Goal: Task Accomplishment & Management: Manage account settings

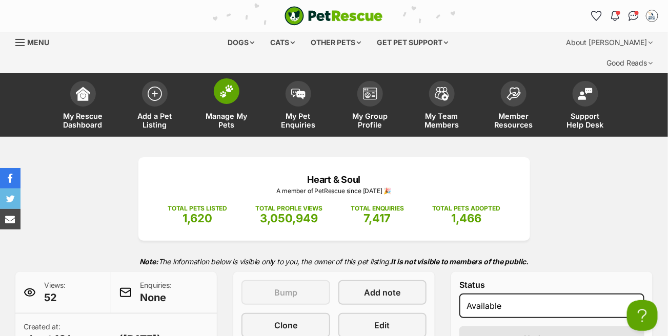
click at [223, 85] on img at bounding box center [226, 91] width 14 height 13
click at [230, 85] on img at bounding box center [226, 91] width 14 height 13
click at [231, 85] on img at bounding box center [226, 91] width 14 height 13
click at [363, 85] on img at bounding box center [370, 91] width 14 height 12
click at [365, 85] on img at bounding box center [370, 91] width 14 height 12
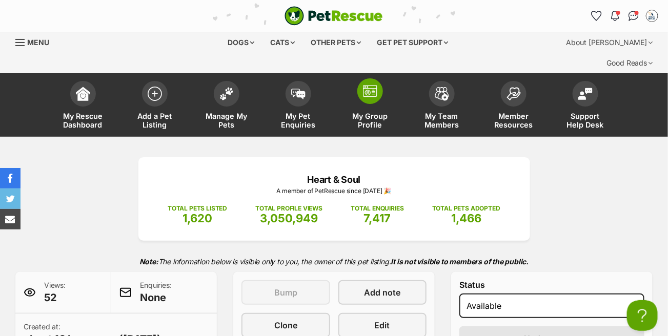
click at [365, 85] on img at bounding box center [370, 91] width 14 height 12
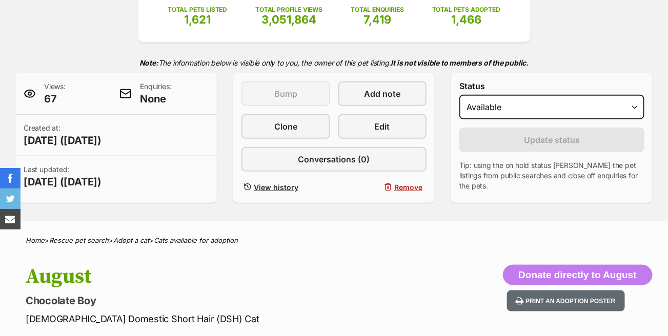
scroll to position [359, 0]
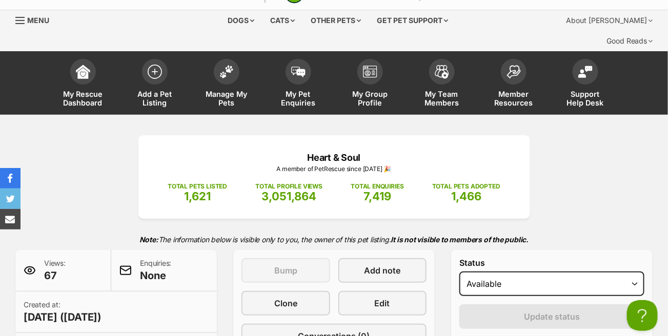
scroll to position [0, 0]
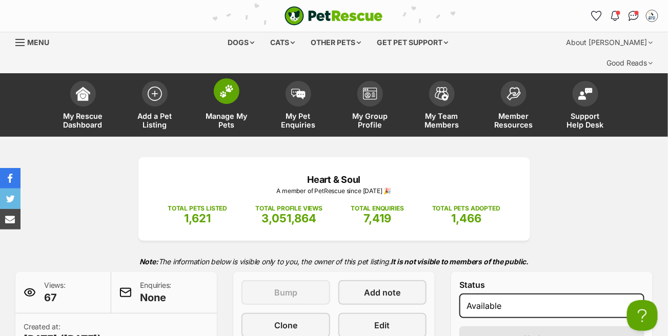
click at [224, 85] on img at bounding box center [226, 91] width 14 height 13
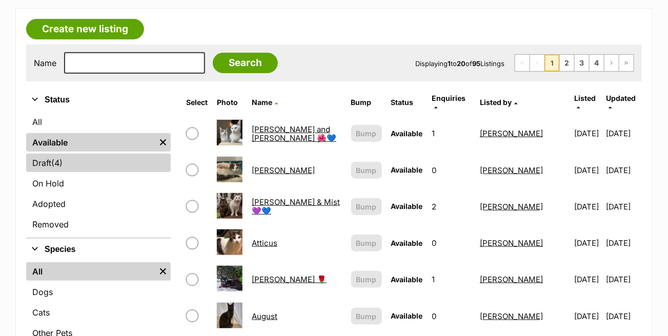
scroll to position [103, 0]
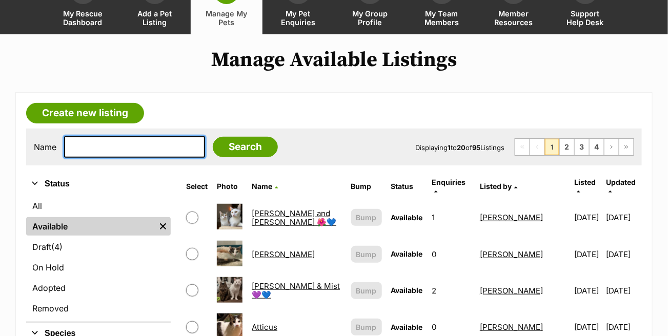
click at [152, 136] on input "text" at bounding box center [134, 147] width 141 height 22
type input "gertie"
click at [213, 137] on input "Search" at bounding box center [245, 147] width 65 height 21
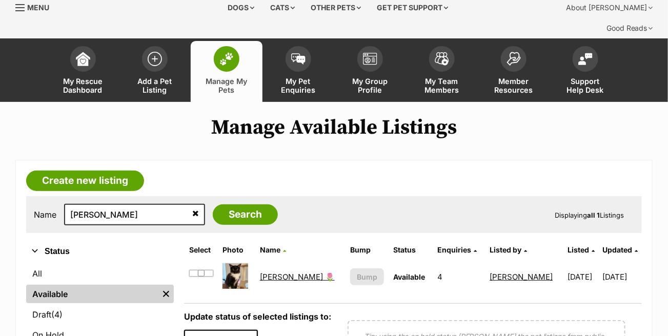
scroll to position [103, 0]
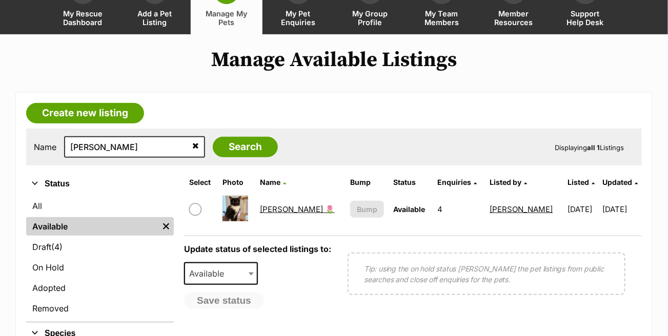
click at [267, 205] on link "[PERSON_NAME] 🌷" at bounding box center [297, 210] width 75 height 10
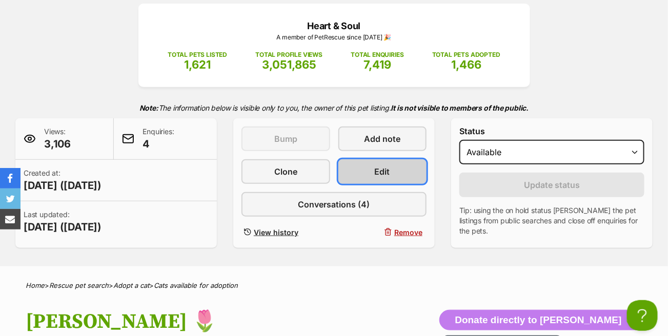
click at [383, 166] on span "Edit" at bounding box center [382, 172] width 15 height 12
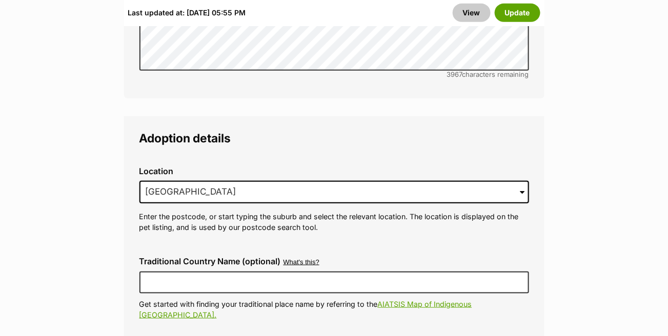
scroll to position [2717, 0]
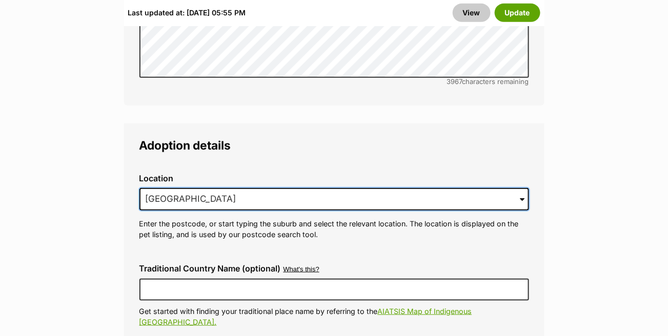
drag, startPoint x: 254, startPoint y: 135, endPoint x: 139, endPoint y: 137, distance: 114.9
click at [139, 188] on input "Rosebud West, VIC, 3940" at bounding box center [334, 199] width 390 height 23
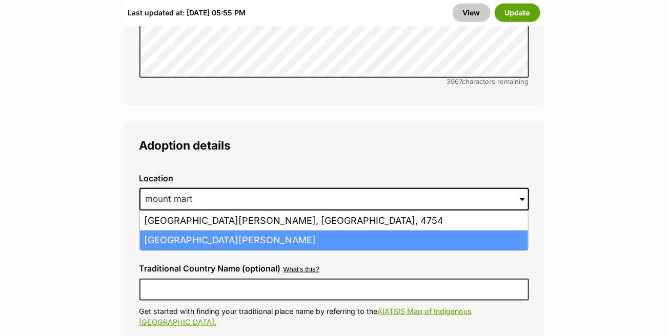
click at [171, 231] on li "Mount Martha, Victoria, 3934" at bounding box center [334, 241] width 388 height 20
type input "Mount Martha, Victoria, 3934"
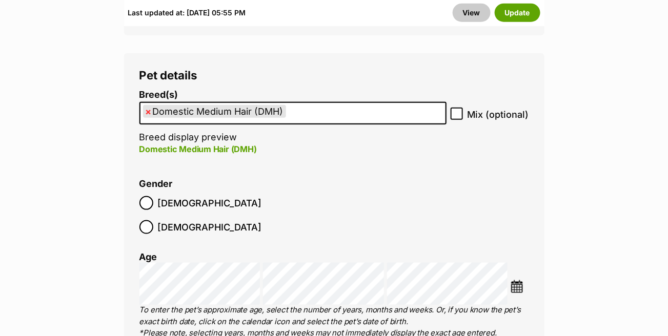
scroll to position [1538, 0]
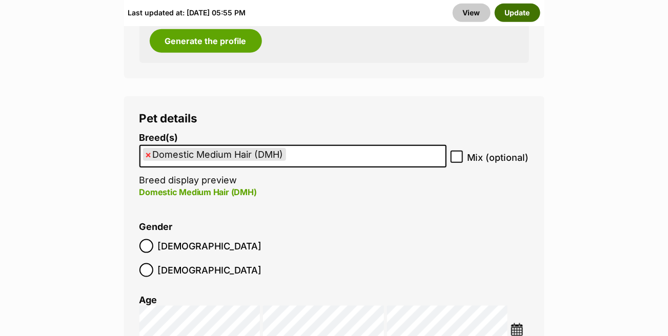
click at [522, 11] on button "Update" at bounding box center [518, 13] width 46 height 18
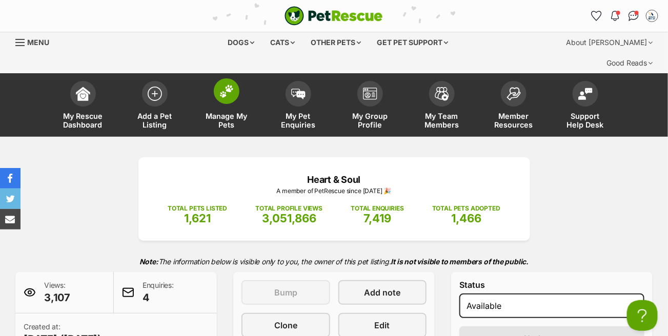
click at [227, 85] on img at bounding box center [226, 91] width 14 height 13
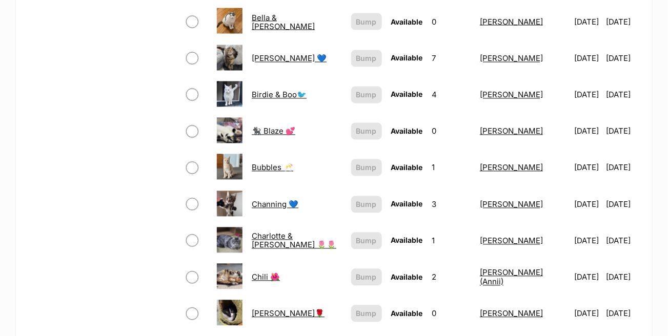
scroll to position [615, 0]
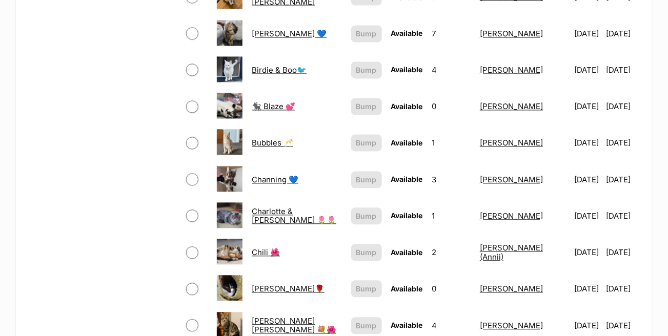
click at [297, 207] on link "Charlotte & [PERSON_NAME] 🌷🌷" at bounding box center [294, 216] width 85 height 18
click at [281, 207] on link "Charlotte & [PERSON_NAME] 🌷🌷" at bounding box center [294, 216] width 85 height 18
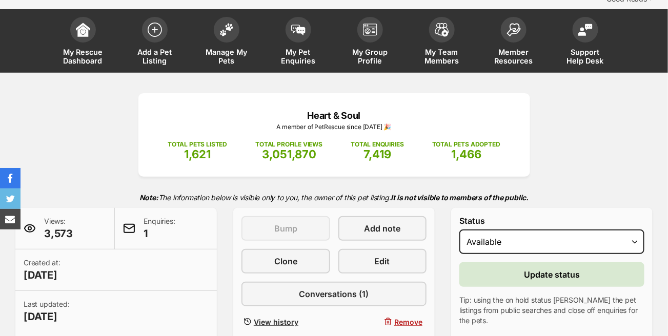
scroll to position [154, 0]
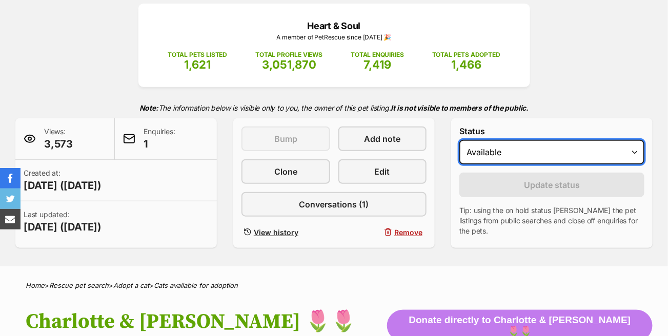
click at [545, 140] on select "Draft - not available as listing has enquires Available On hold Adopted" at bounding box center [551, 152] width 185 height 25
select select "on_hold"
click at [459, 140] on select "Draft - not available as listing has enquires Available On hold Adopted" at bounding box center [551, 152] width 185 height 25
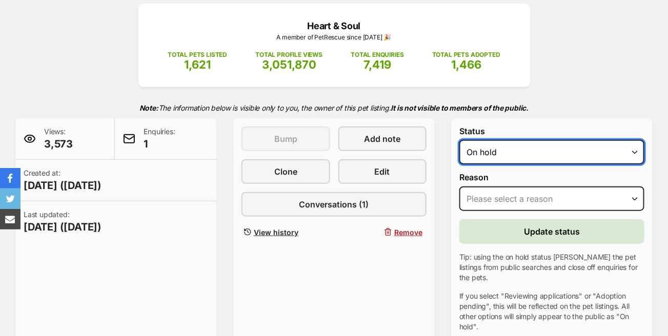
scroll to position [0, 0]
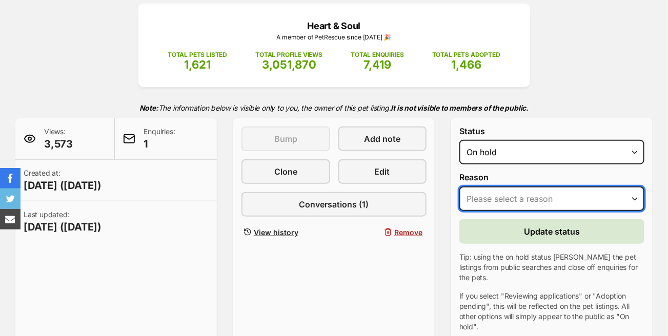
click at [511, 187] on select "Please select a reason Medical reasons Reviewing applications Adoption pending …" at bounding box center [551, 199] width 185 height 25
select select "adoption_pending"
click at [459, 187] on select "Please select a reason Medical reasons Reviewing applications Adoption pending …" at bounding box center [551, 199] width 185 height 25
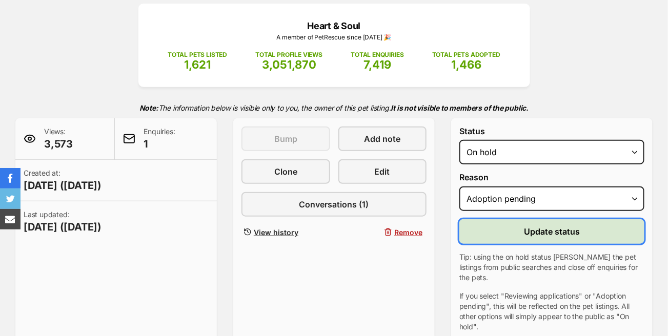
click at [534, 226] on span "Update status" at bounding box center [552, 232] width 56 height 12
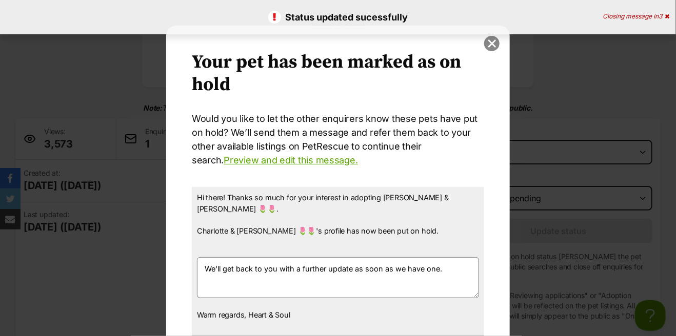
click at [488, 42] on button "close" at bounding box center [491, 43] width 15 height 15
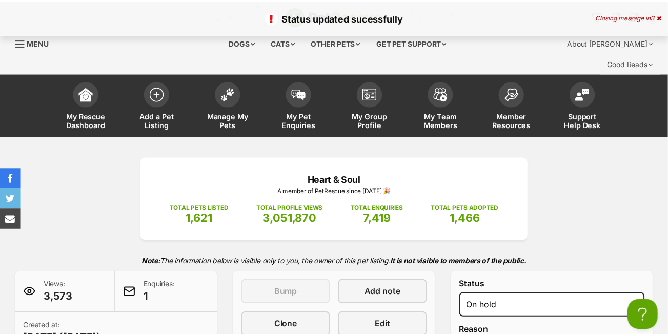
scroll to position [154, 0]
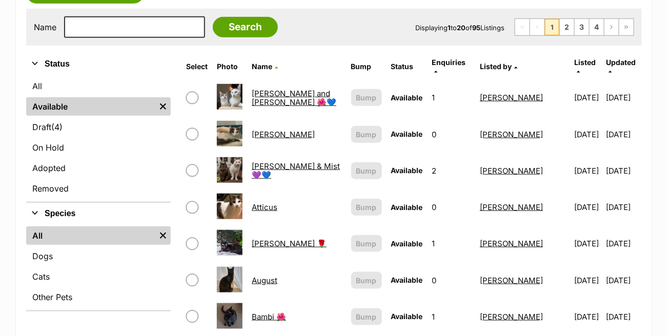
scroll to position [205, 0]
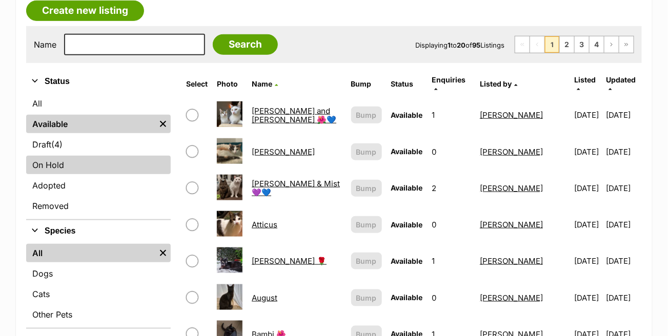
click at [55, 156] on link "On Hold" at bounding box center [98, 165] width 145 height 18
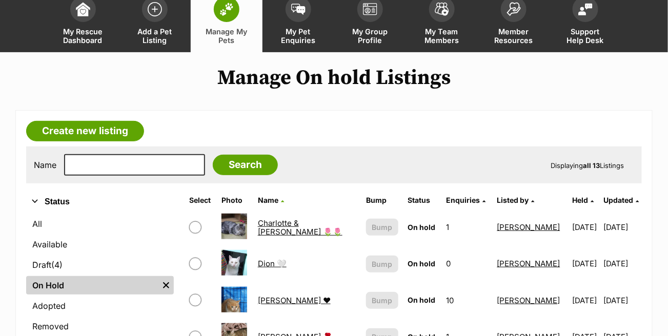
scroll to position [103, 0]
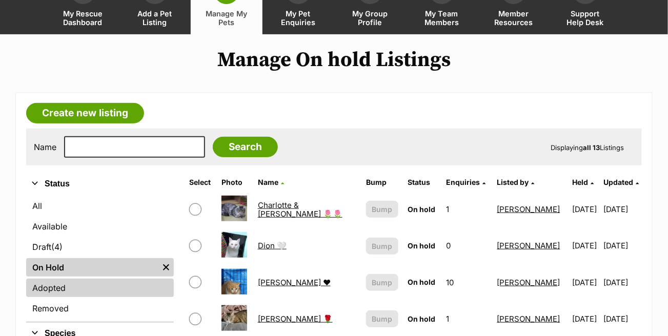
click at [57, 279] on link "Adopted" at bounding box center [100, 288] width 148 height 18
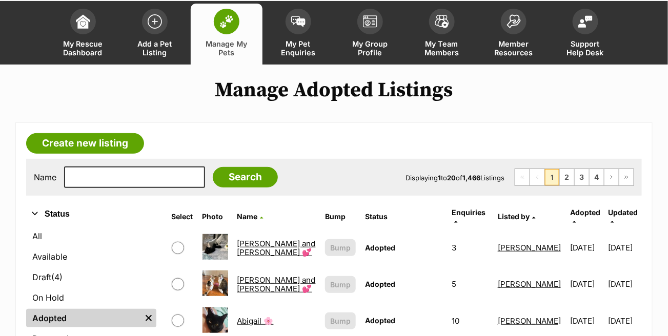
scroll to position [51, 0]
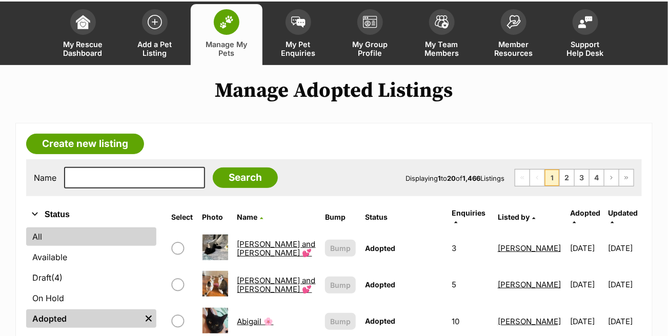
click at [61, 236] on link "All" at bounding box center [91, 237] width 130 height 18
